Goal: Information Seeking & Learning: Find specific fact

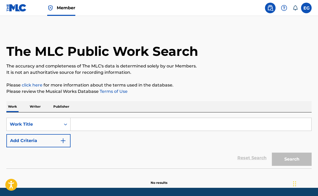
click at [98, 129] on input "Search Form" at bounding box center [190, 124] width 241 height 13
paste input "Sweet Tooth"
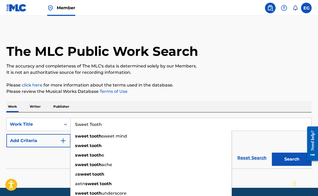
type input "Sweet Tooth"
click at [56, 141] on button "Add Criteria" at bounding box center [38, 140] width 64 height 13
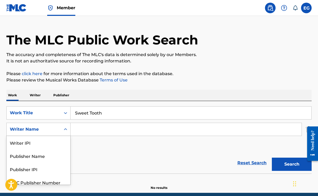
click at [54, 136] on div "Writer Name selected, 5 of 5. 5 results available. Use Up and Down to choose op…" at bounding box center [38, 129] width 64 height 13
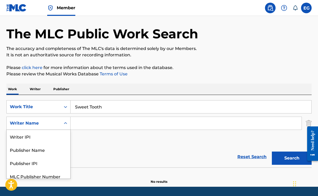
scroll to position [18, 0]
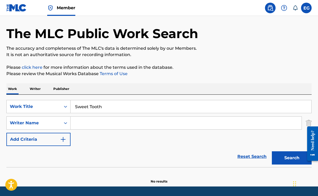
click at [86, 122] on input "Search Form" at bounding box center [185, 123] width 231 height 13
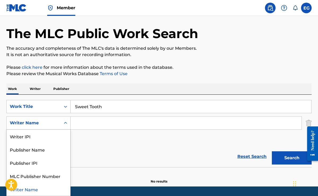
click at [58, 124] on div "Writer Name" at bounding box center [34, 123] width 54 height 10
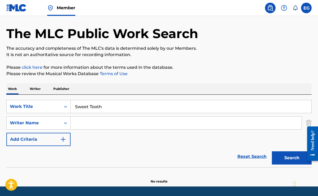
click at [81, 123] on input "Search Form" at bounding box center [185, 123] width 231 height 13
paste input "[PERSON_NAME]"
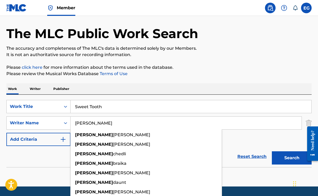
type input "[PERSON_NAME]"
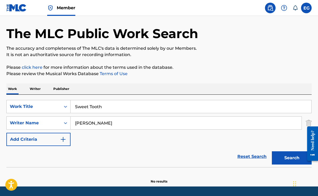
click at [295, 162] on button "Search" at bounding box center [292, 158] width 40 height 13
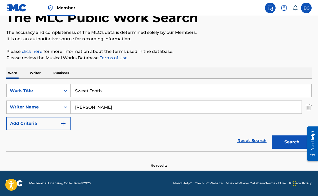
scroll to position [34, 0]
click at [57, 109] on div "Writer Name" at bounding box center [34, 107] width 48 height 6
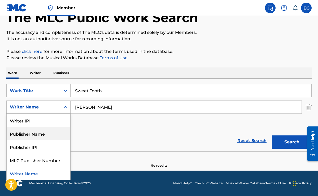
click at [91, 136] on div "Reset Search Search" at bounding box center [158, 140] width 305 height 21
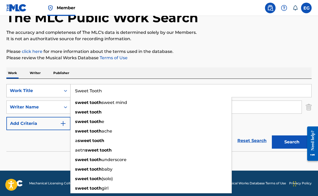
drag, startPoint x: 106, startPoint y: 92, endPoint x: 63, endPoint y: 89, distance: 43.0
click at [63, 89] on div "SearchWithCriteria4f92c6f6-d6d5-45a6-ac43-c9107b9c625f Work Title Sweet Tooth s…" at bounding box center [158, 90] width 305 height 13
paste input "Callum"
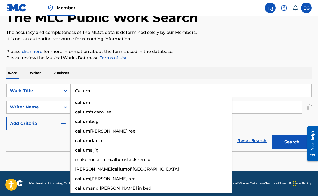
click at [285, 144] on button "Search" at bounding box center [292, 142] width 40 height 13
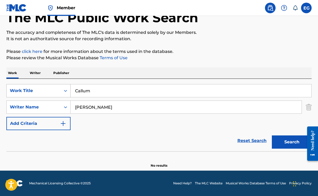
drag, startPoint x: 99, startPoint y: 91, endPoint x: 51, endPoint y: 89, distance: 47.2
click at [51, 89] on div "SearchWithCriteria4f92c6f6-d6d5-45a6-ac43-c9107b9c625f Work Title Callum" at bounding box center [158, 90] width 305 height 13
paste input "December"
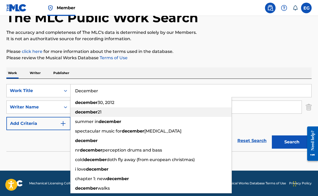
type input "December"
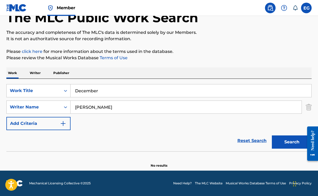
click at [65, 125] on img "Search Form" at bounding box center [63, 124] width 6 height 6
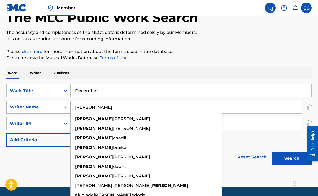
drag, startPoint x: 103, startPoint y: 107, endPoint x: 63, endPoint y: 107, distance: 40.0
click at [63, 107] on div "SearchWithCriteriad9502de0-19a0-4e5a-9e93-32d9cb730de6 Writer Name [PERSON_NAME…" at bounding box center [158, 107] width 305 height 13
paste input "Search Form"
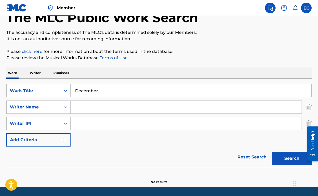
paste input "[PERSON_NAME]"
type input "[PERSON_NAME]"
click at [284, 157] on button "Search" at bounding box center [292, 158] width 40 height 13
